Goal: Transaction & Acquisition: Download file/media

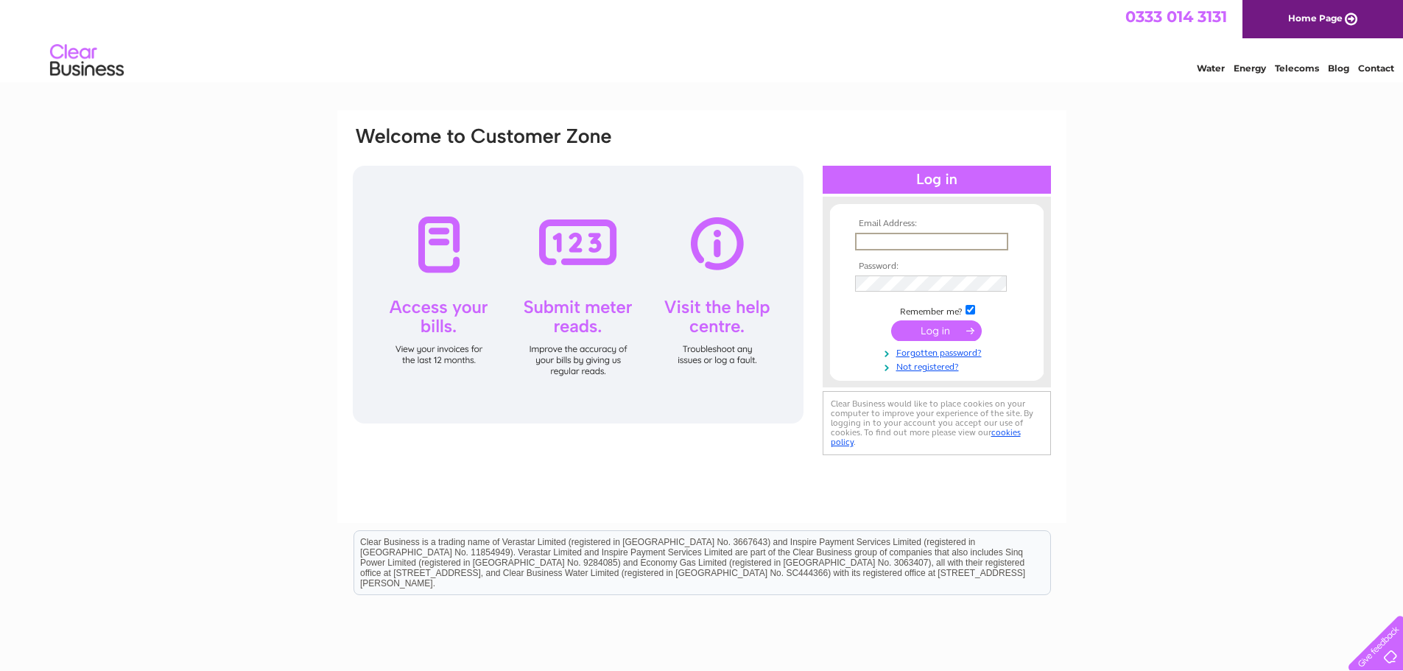
click at [932, 240] on input "text" at bounding box center [931, 242] width 153 height 18
type input "willie.smith@citycabs.co.uk"
click at [931, 331] on input "submit" at bounding box center [936, 329] width 91 height 21
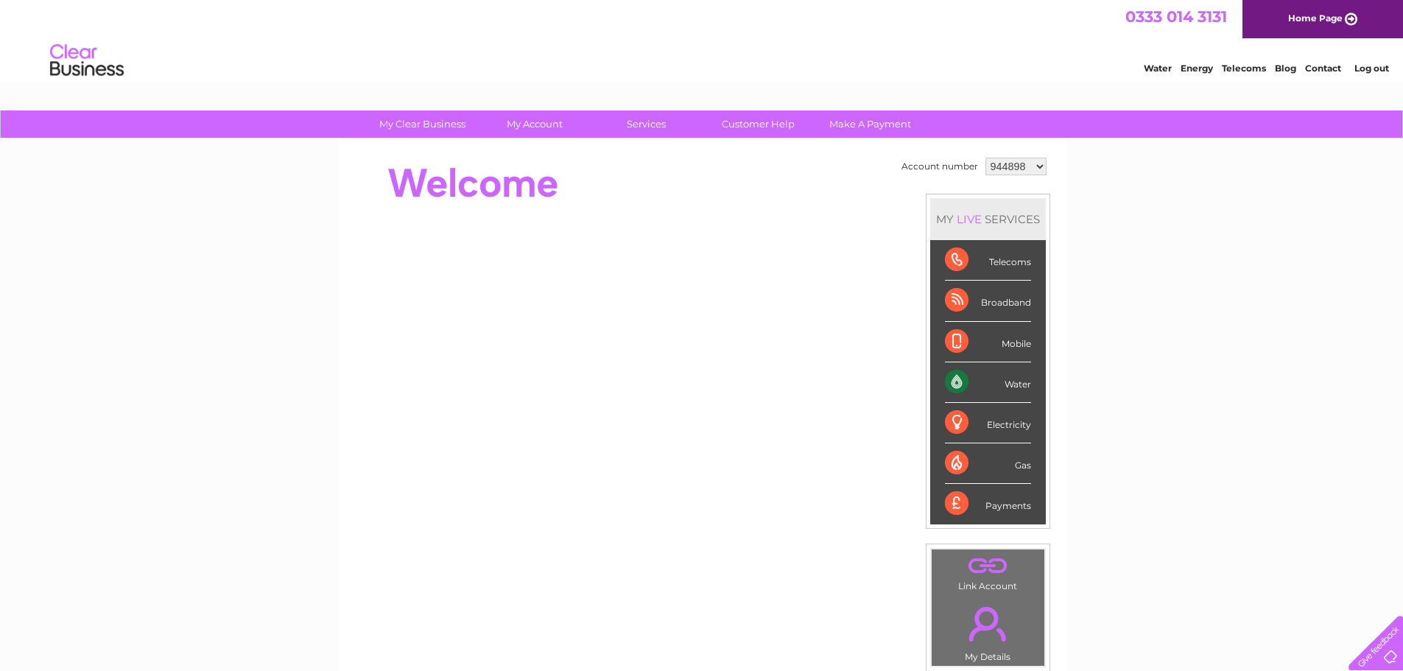
click at [1013, 170] on select "944898 969677 1048255 1136734" at bounding box center [1015, 167] width 61 height 18
click at [985, 158] on select "944898 969677 1048255 1136734" at bounding box center [1015, 167] width 61 height 18
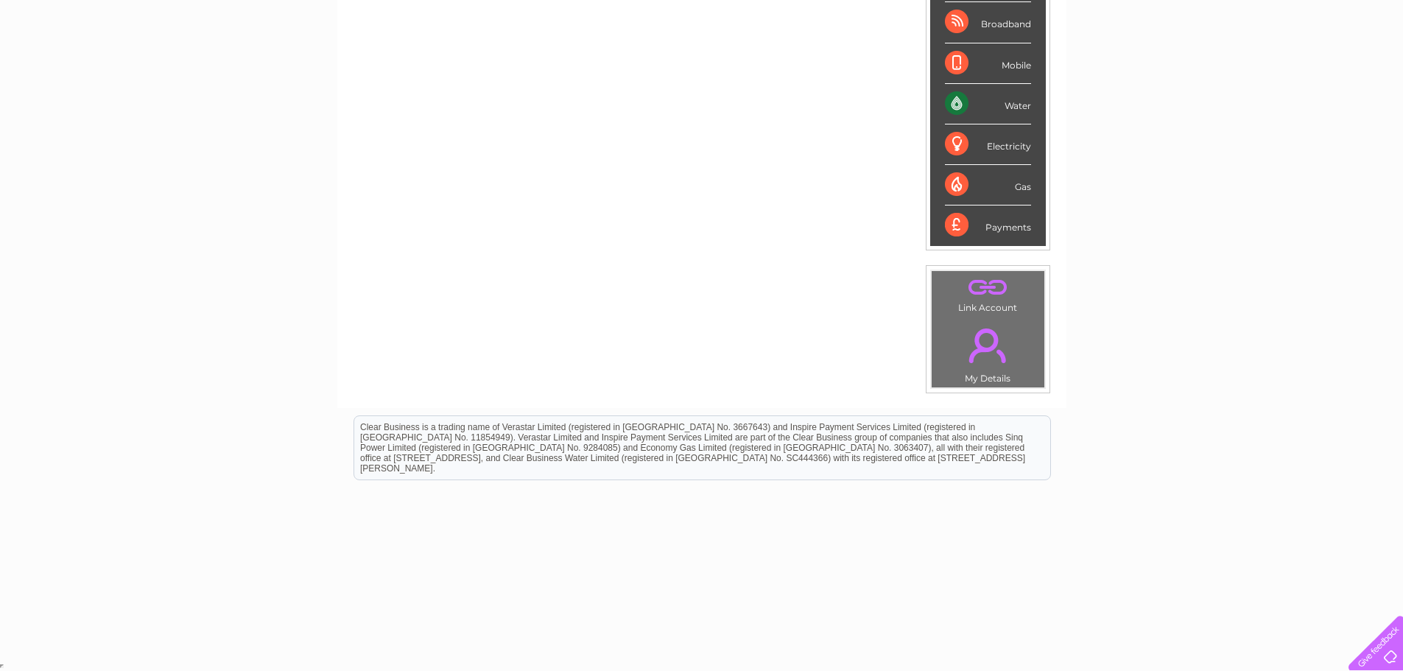
scroll to position [57, 0]
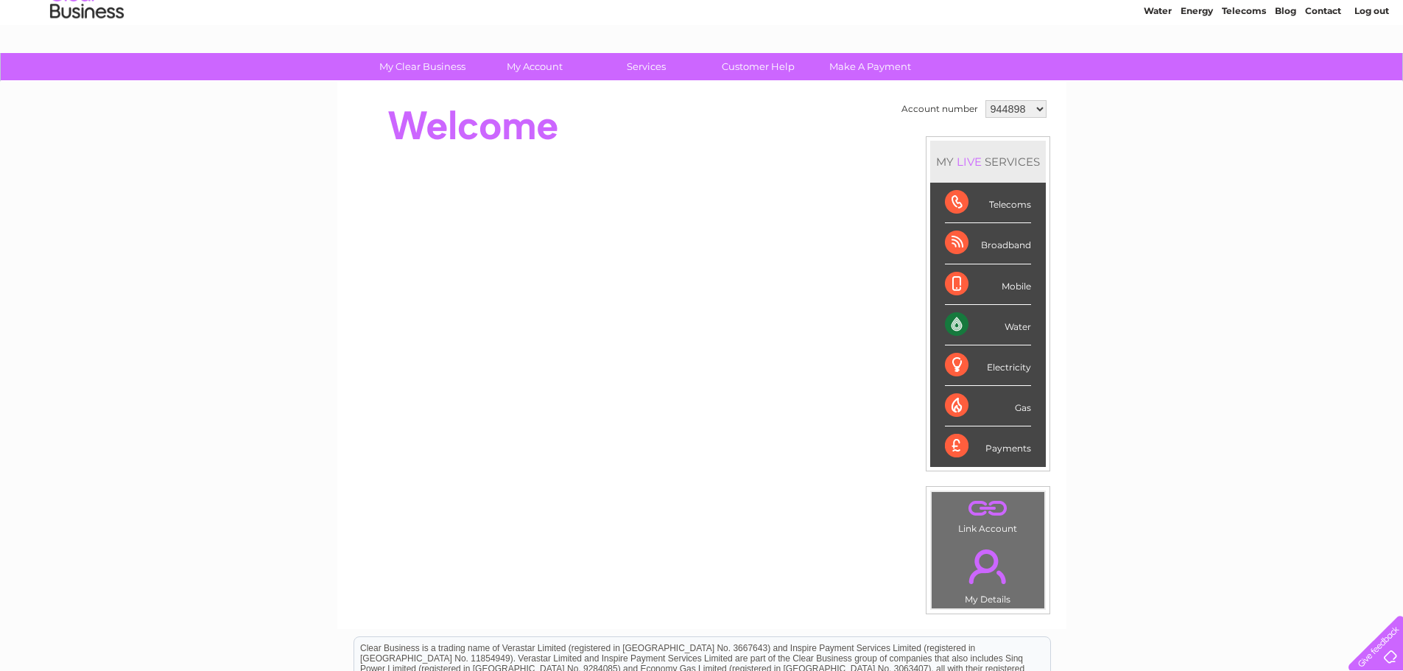
click at [1016, 445] on div "Payments" at bounding box center [988, 446] width 86 height 40
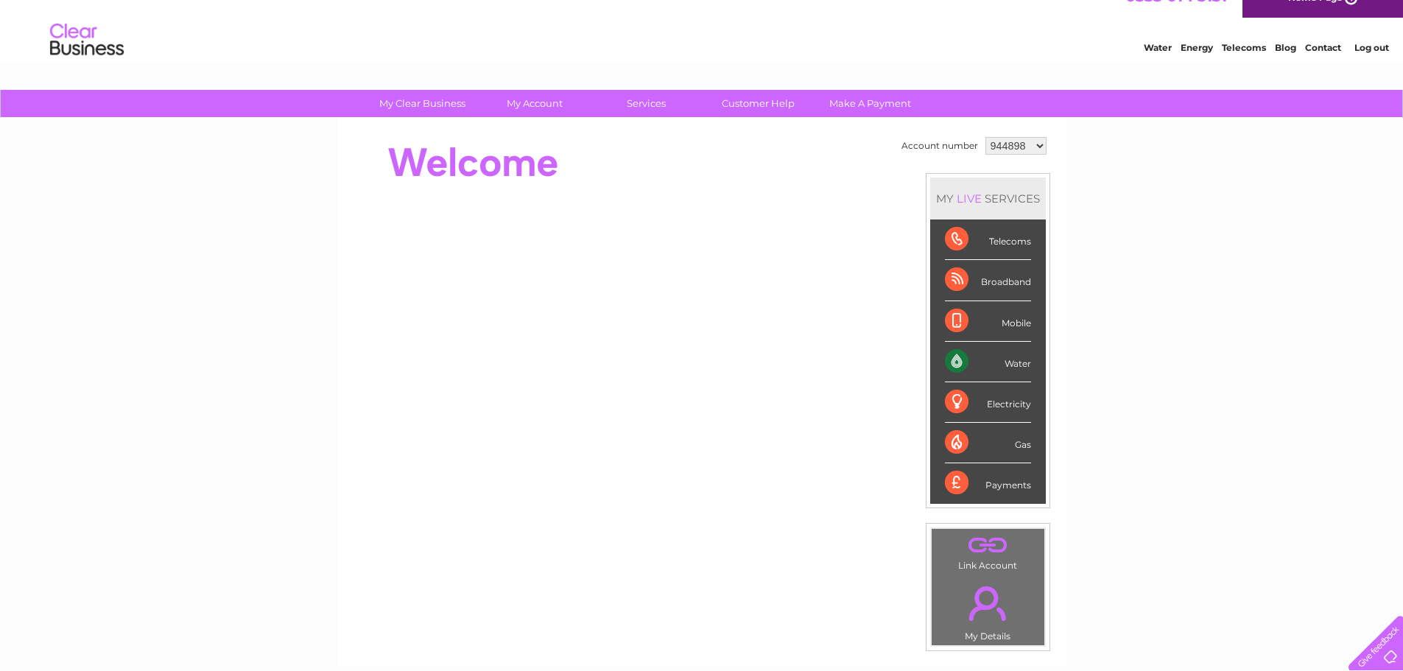
scroll to position [0, 0]
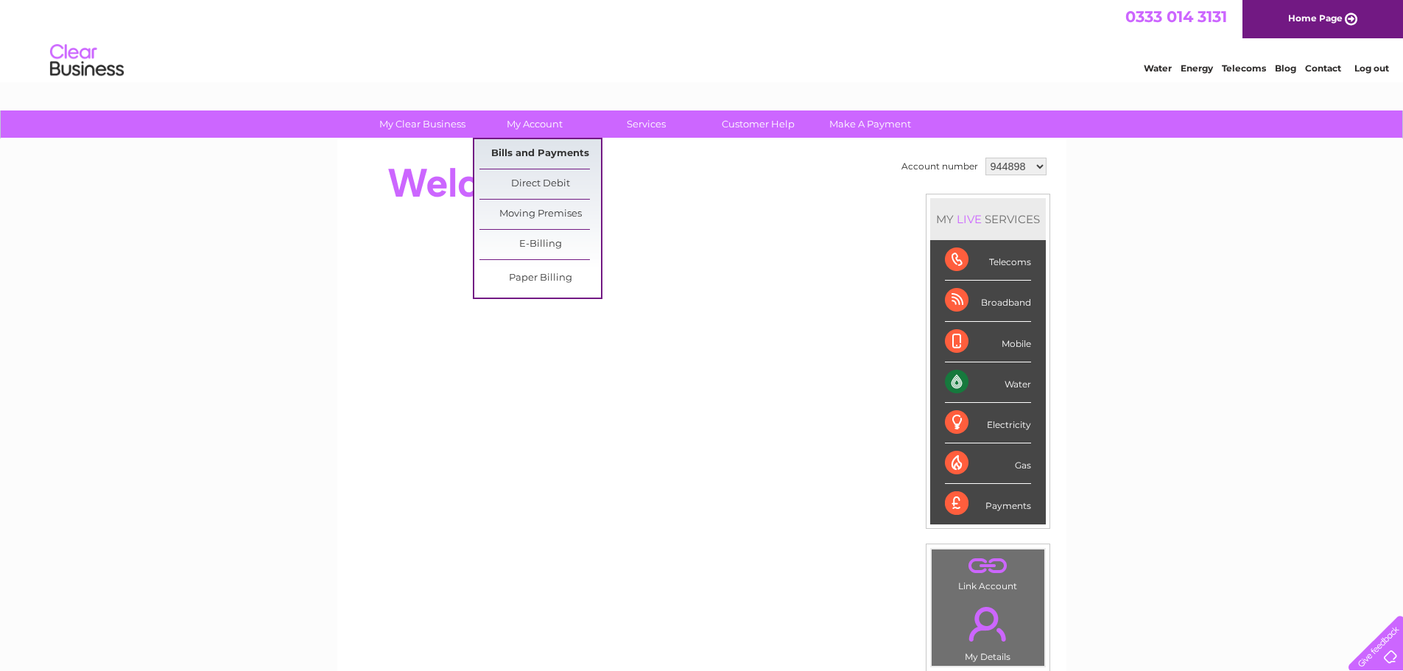
click at [543, 157] on link "Bills and Payments" at bounding box center [540, 153] width 122 height 29
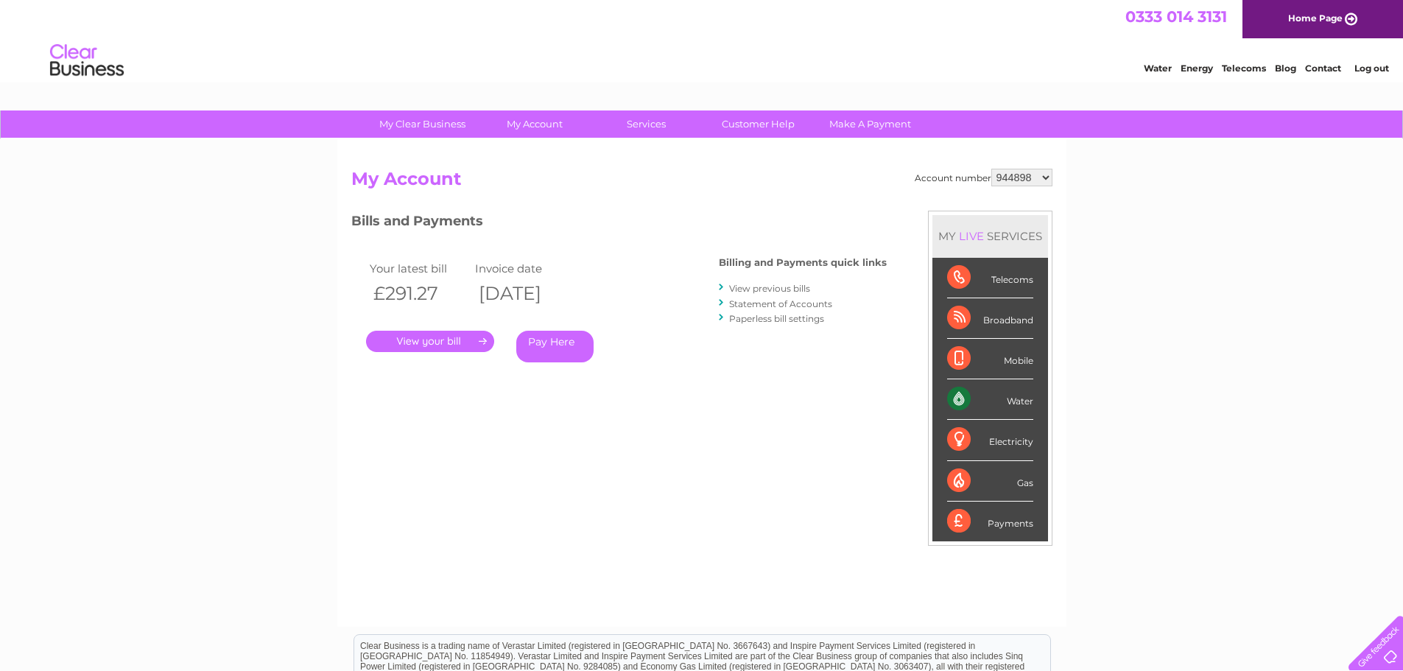
click at [463, 342] on link "." at bounding box center [430, 341] width 128 height 21
click at [785, 289] on link "View previous bills" at bounding box center [769, 288] width 81 height 11
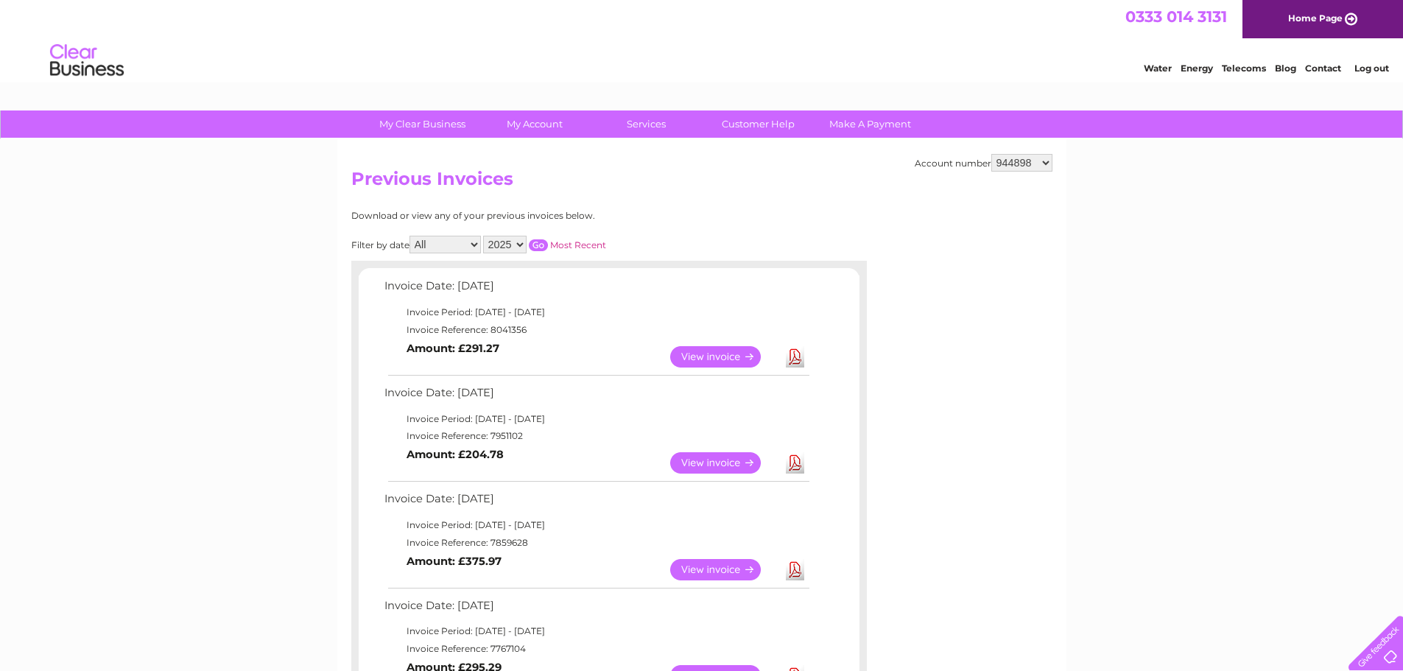
click at [792, 561] on link "Download" at bounding box center [795, 569] width 18 height 21
click at [1017, 158] on select "944898 969677 1048255 1136734" at bounding box center [1021, 163] width 61 height 18
click at [1016, 163] on select "944898 969677 1048255 1136734" at bounding box center [1021, 163] width 61 height 18
select select "969677"
click at [991, 154] on select "944898 969677 1048255 1136734" at bounding box center [1021, 163] width 61 height 18
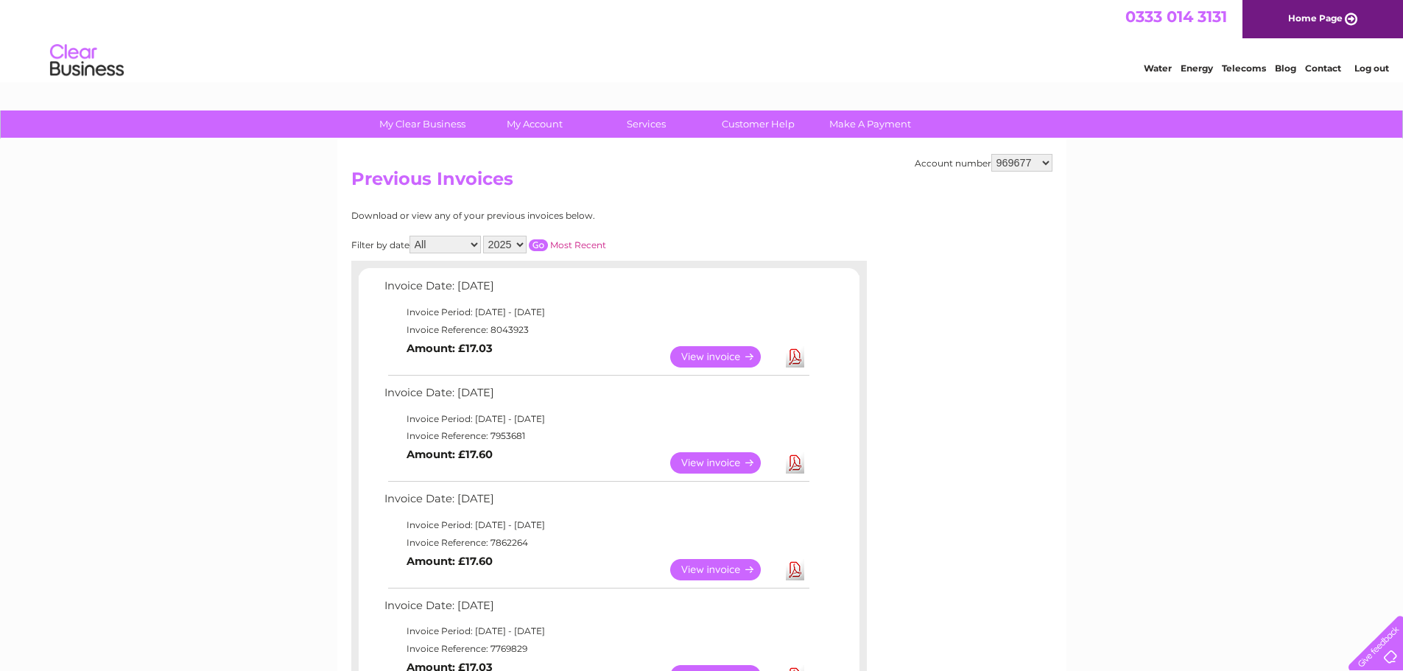
click at [791, 566] on link "Download" at bounding box center [795, 569] width 18 height 21
click at [1007, 163] on select "944898 969677 1048255 1136734" at bounding box center [1021, 163] width 61 height 18
select select "1048255"
click at [991, 154] on select "944898 969677 1048255 1136734" at bounding box center [1021, 163] width 61 height 18
click at [1020, 152] on div "Account number 944898 969677 1048255 1136734 Previous Invoices Download or view…" at bounding box center [701, 667] width 729 height 1057
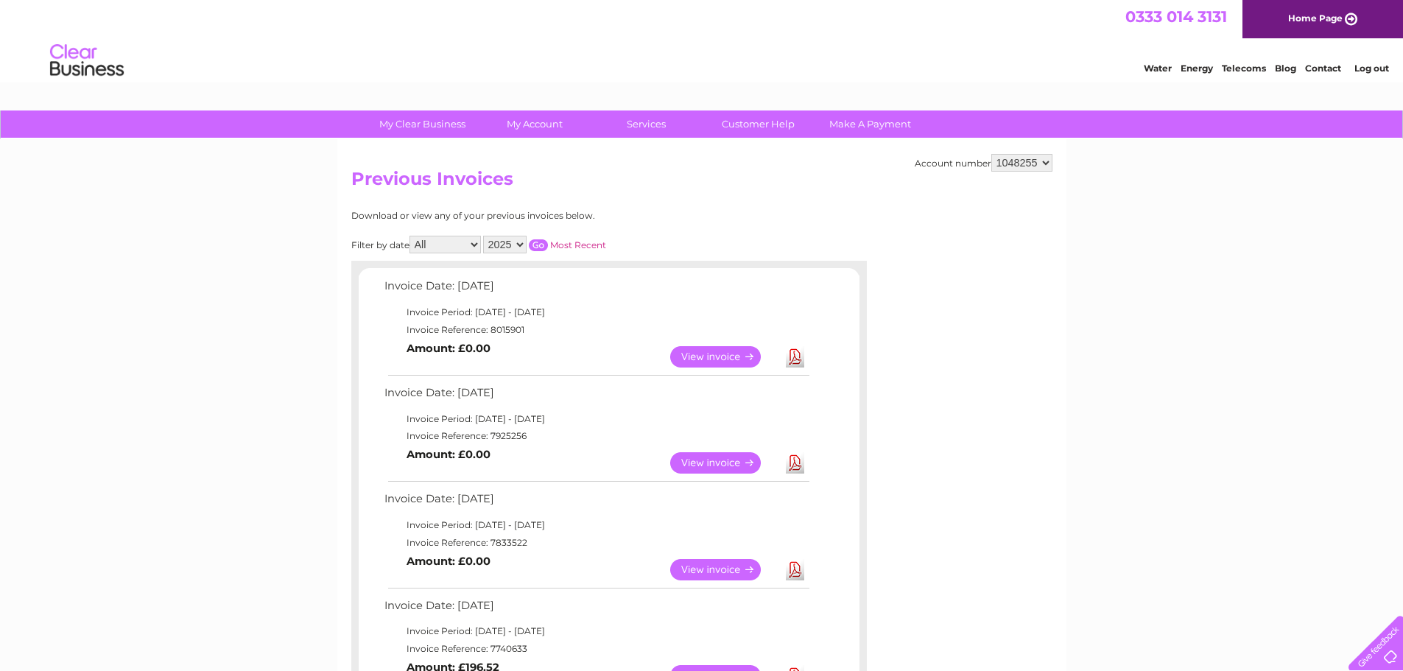
click at [1020, 157] on select "944898 969677 1048255 1136734" at bounding box center [1021, 163] width 61 height 18
select select "1136734"
click at [991, 154] on select "944898 969677 1048255 1136734" at bounding box center [1021, 163] width 61 height 18
click at [798, 569] on link "Download" at bounding box center [795, 569] width 18 height 21
